Goal: Check status: Check status

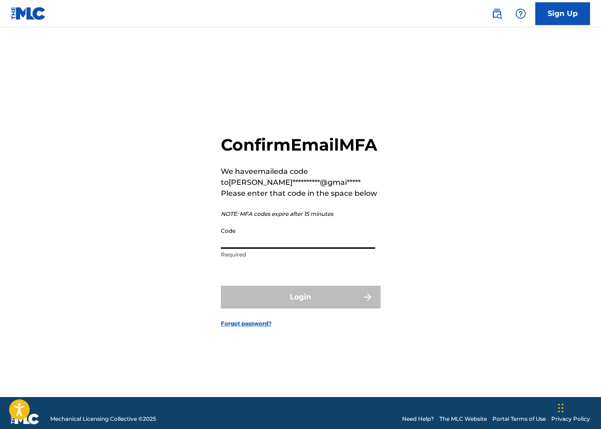
click at [266, 241] on input "Code" at bounding box center [298, 236] width 154 height 26
paste input "196370"
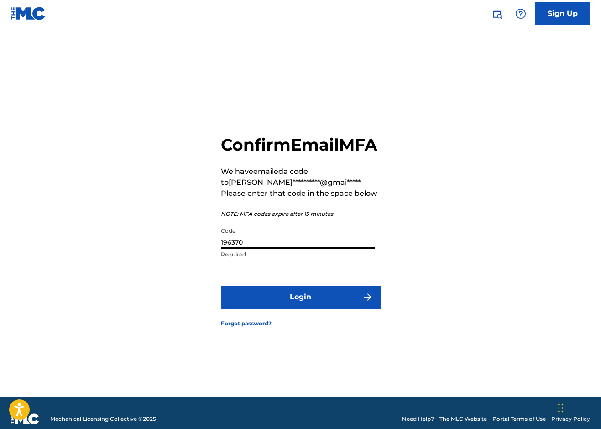
type input "196370"
click at [300, 307] on button "Login" at bounding box center [301, 297] width 160 height 23
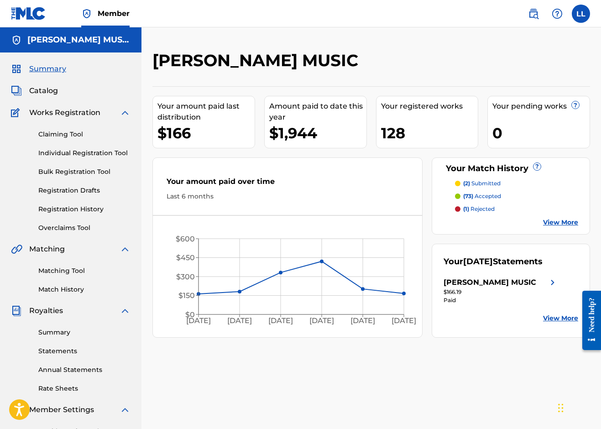
click at [480, 184] on p "(2) submitted" at bounding box center [481, 183] width 37 height 8
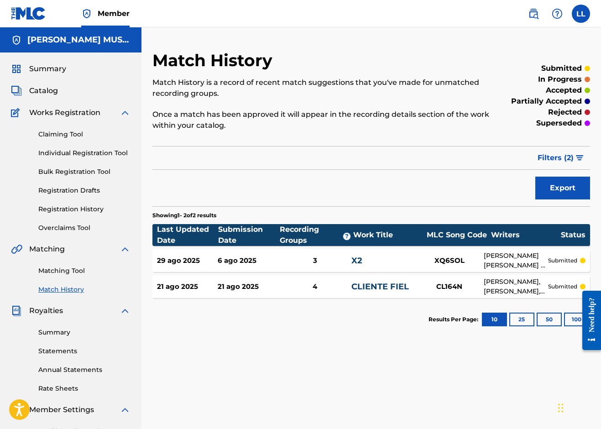
click at [85, 111] on span "Works Registration" at bounding box center [64, 112] width 71 height 11
click at [89, 117] on span "Works Registration" at bounding box center [64, 112] width 71 height 11
click at [55, 69] on span "Summary" at bounding box center [47, 68] width 37 height 11
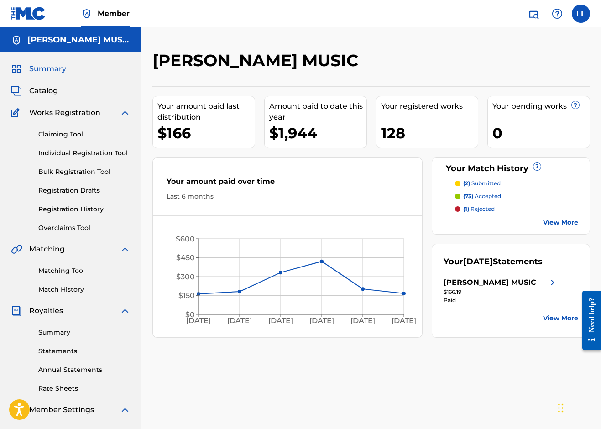
click at [582, 13] on label at bounding box center [581, 14] width 18 height 18
click at [581, 14] on input "LL [PERSON_NAME] [EMAIL_ADDRESS][DOMAIN_NAME] Notification Preferences Profile …" at bounding box center [581, 14] width 0 height 0
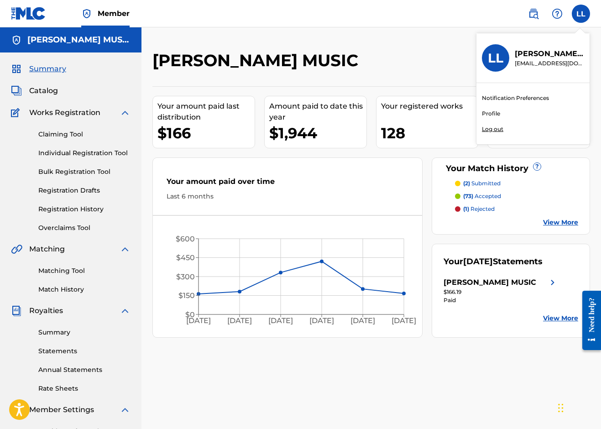
click at [491, 128] on p "Log out" at bounding box center [492, 129] width 21 height 8
click at [581, 14] on input "LL [PERSON_NAME] [EMAIL_ADDRESS][DOMAIN_NAME] Notification Preferences Profile …" at bounding box center [581, 14] width 0 height 0
